Goal: Check status

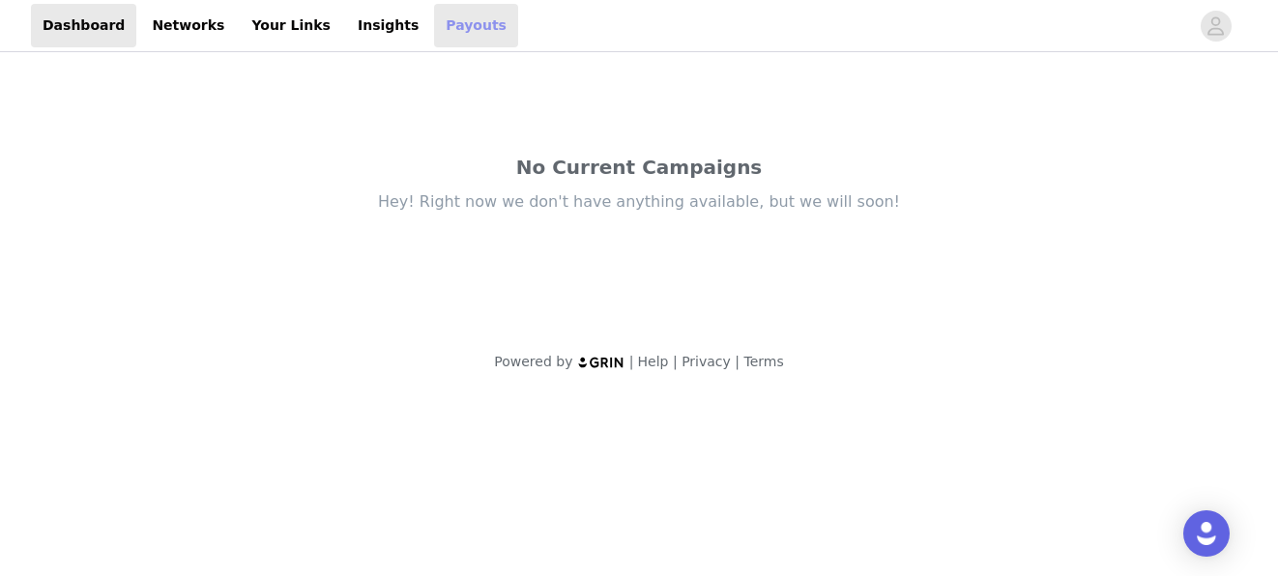
click at [434, 29] on link "Payouts" at bounding box center [476, 26] width 84 height 44
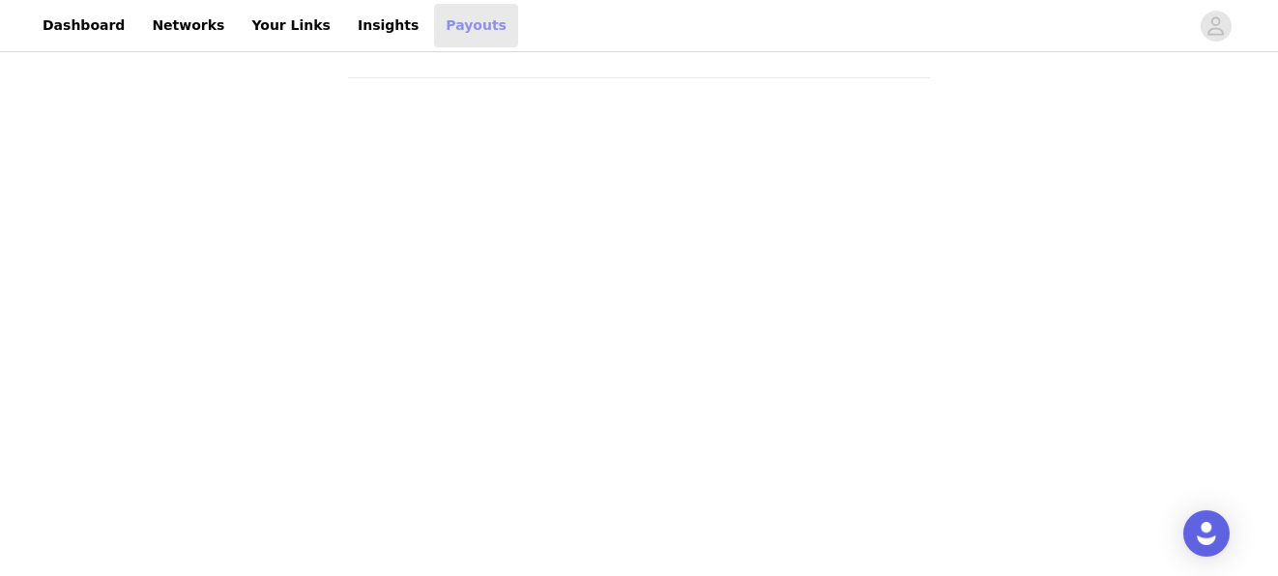
scroll to position [88, 0]
